Goal: Task Accomplishment & Management: Use online tool/utility

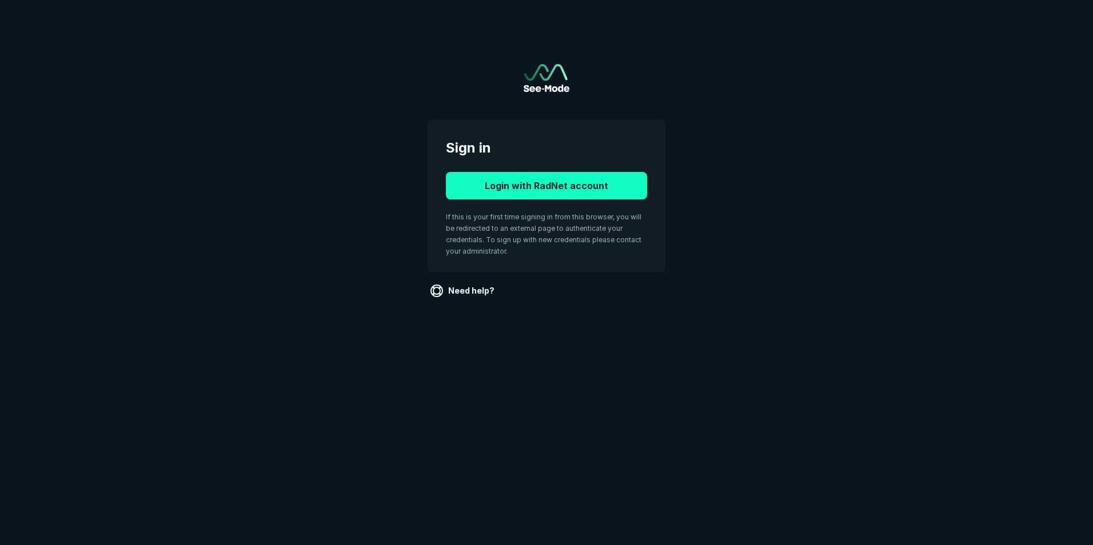
click at [539, 184] on button "Login with RadNet account" at bounding box center [546, 185] width 201 height 27
